Goal: Task Accomplishment & Management: Use online tool/utility

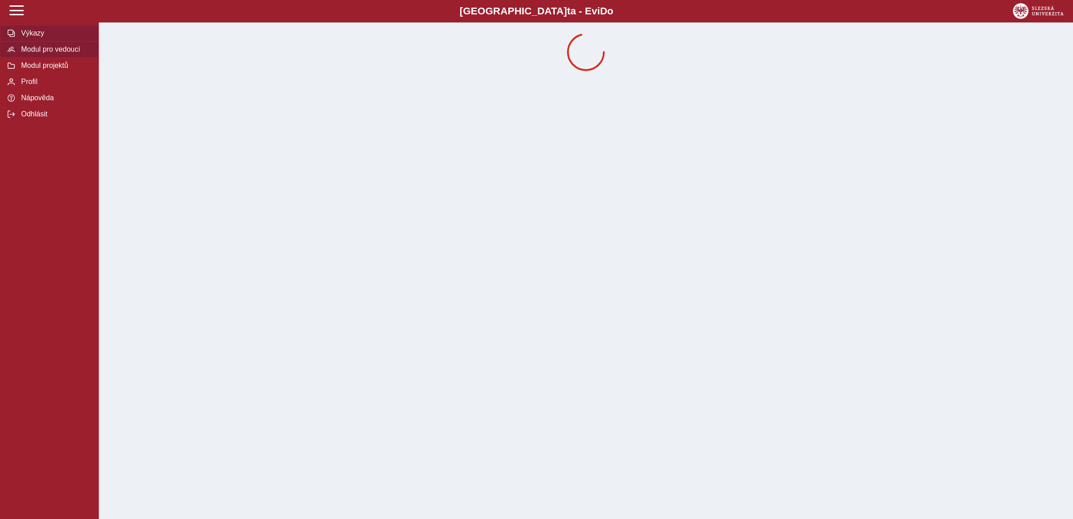
click at [56, 53] on span "Modul pro vedoucí" at bounding box center [54, 49] width 73 height 8
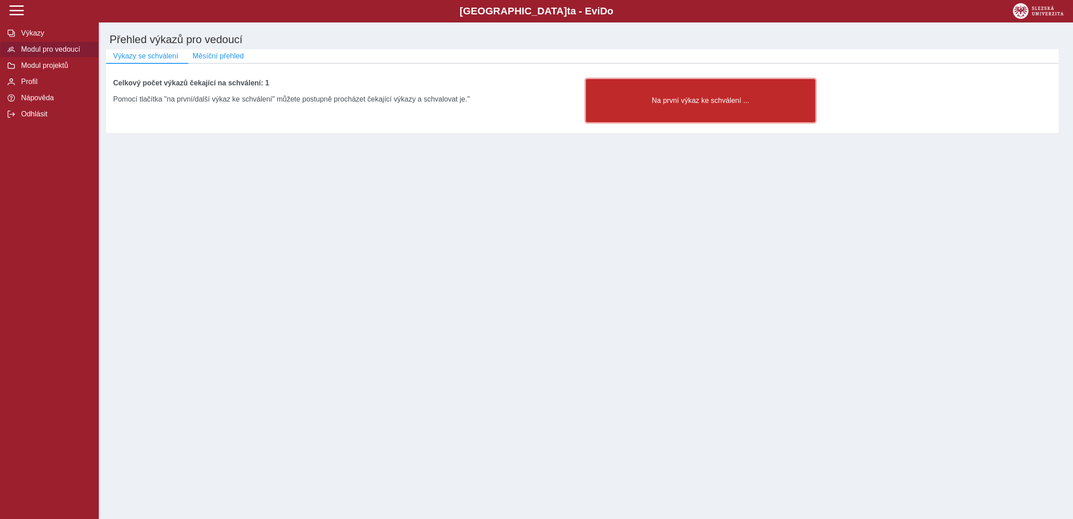
click at [667, 105] on span "Na první výkaz ke schválení ..." at bounding box center [701, 101] width 214 height 8
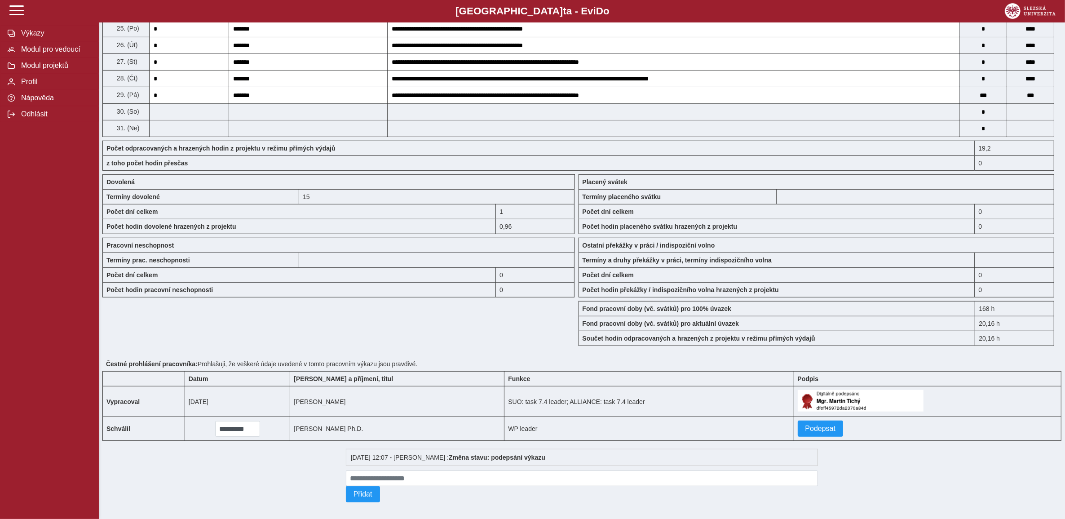
scroll to position [581, 0]
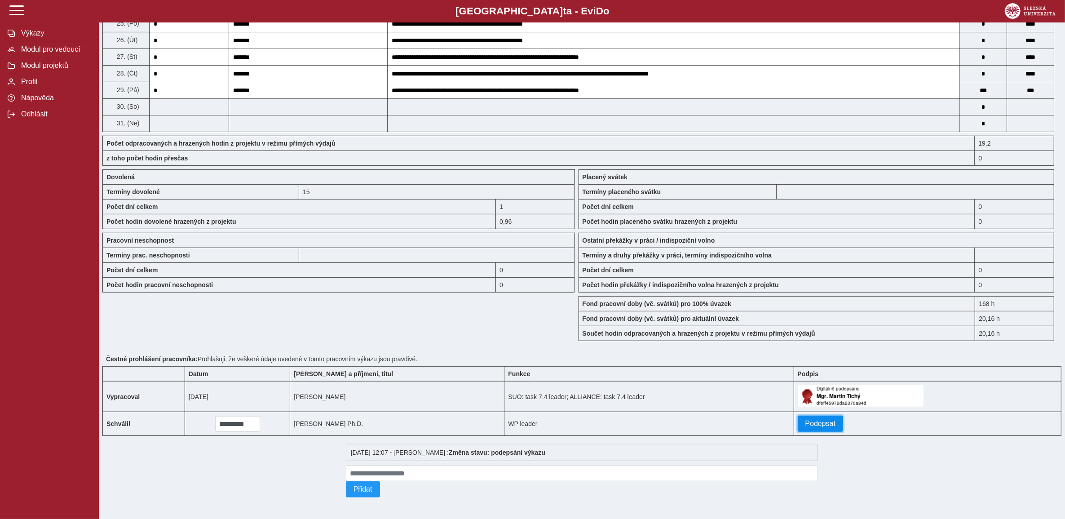
click at [810, 419] on span "Podepsat" at bounding box center [820, 423] width 31 height 8
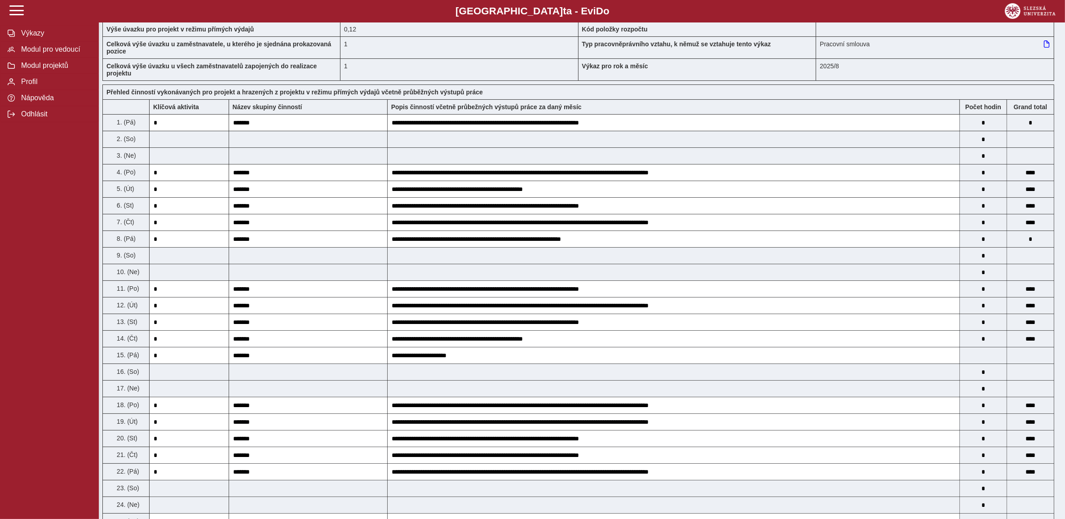
scroll to position [0, 0]
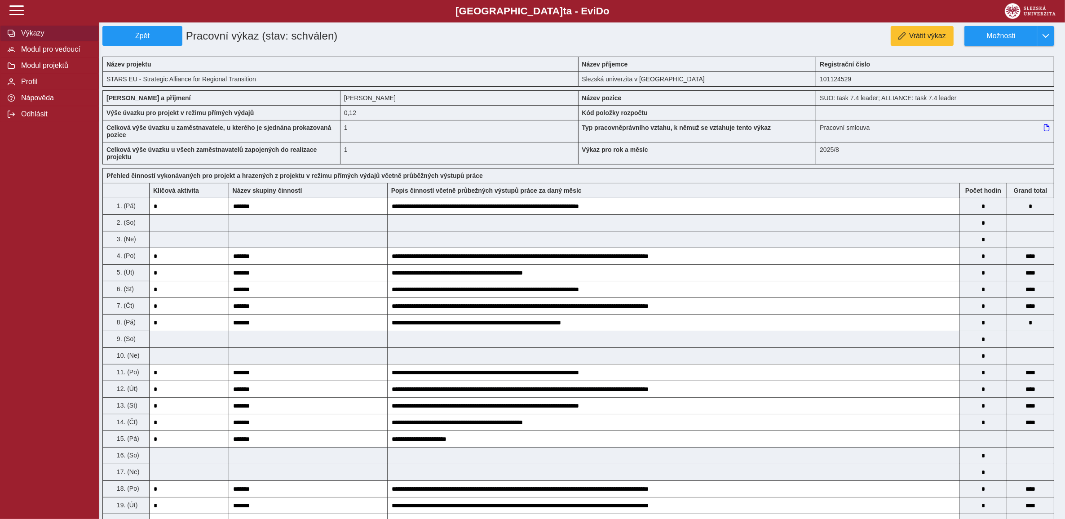
click at [36, 29] on span "Výkazy" at bounding box center [54, 33] width 73 height 8
